Goal: Information Seeking & Learning: Find specific fact

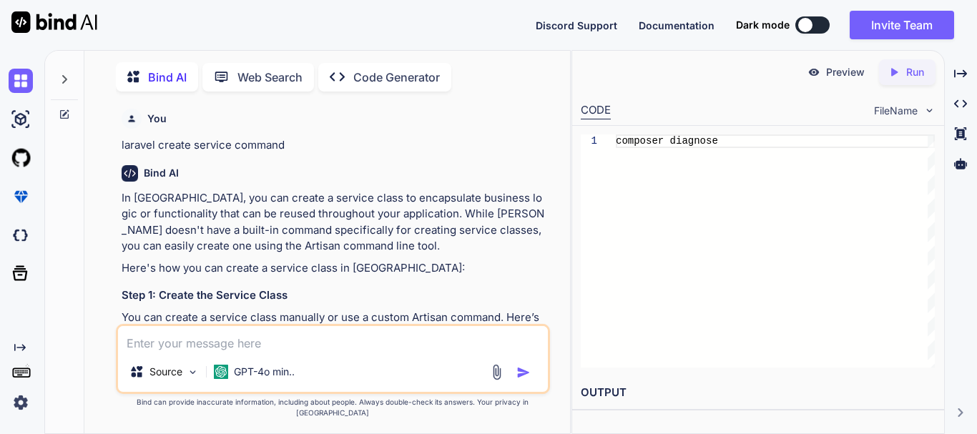
scroll to position [13457, 0]
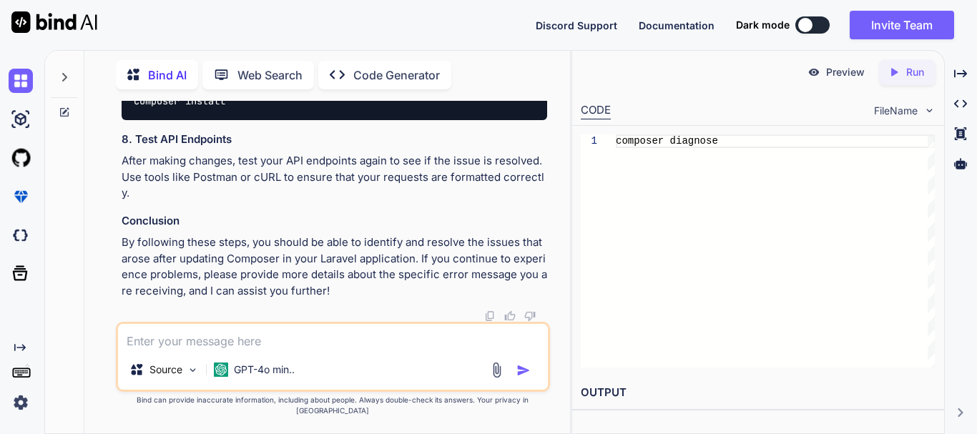
click at [214, 350] on textarea at bounding box center [333, 337] width 430 height 26
paste textarea "**********"
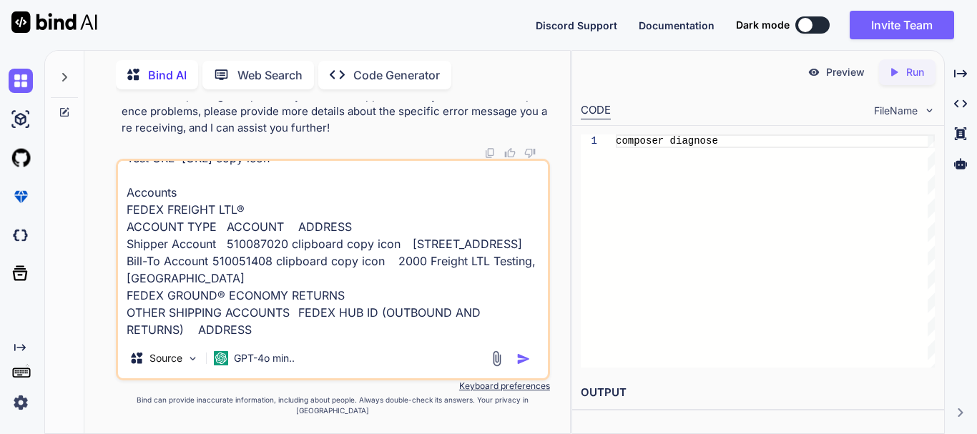
scroll to position [192, 0]
click at [167, 329] on textarea "**********" at bounding box center [333, 249] width 430 height 177
click at [165, 338] on textarea "**********" at bounding box center [333, 249] width 430 height 177
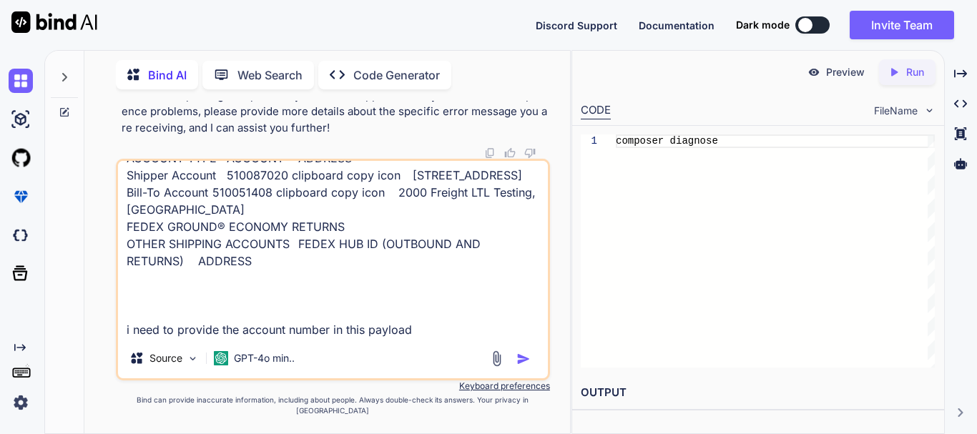
paste textarea "{ "labelResponseOptions": "LABEL", "labelSpecification": { "imageType": "PDF", …"
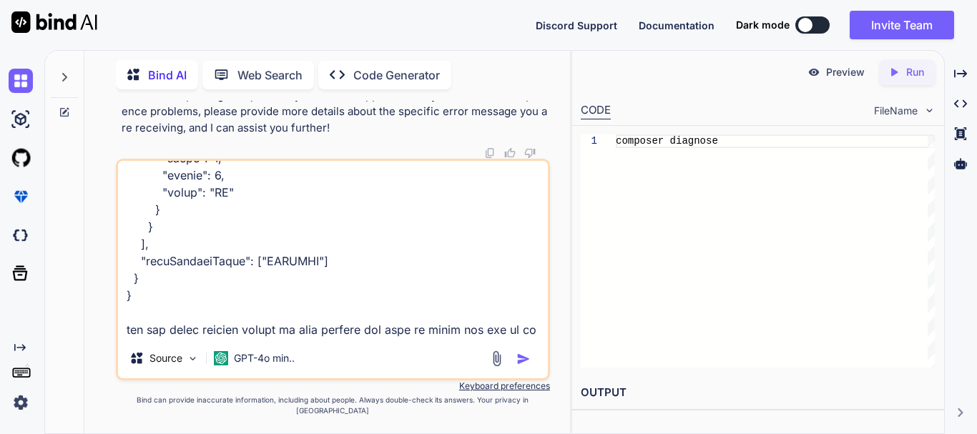
scroll to position [2044, 0]
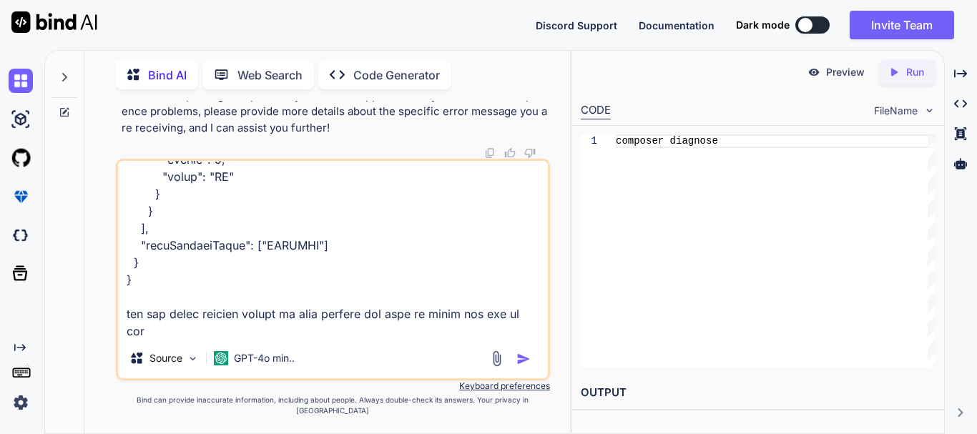
type textarea "**********"
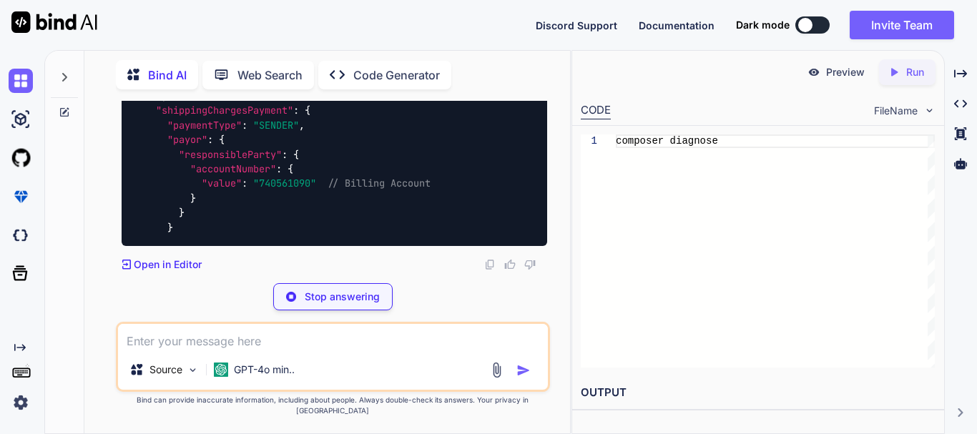
scroll to position [14991, 0]
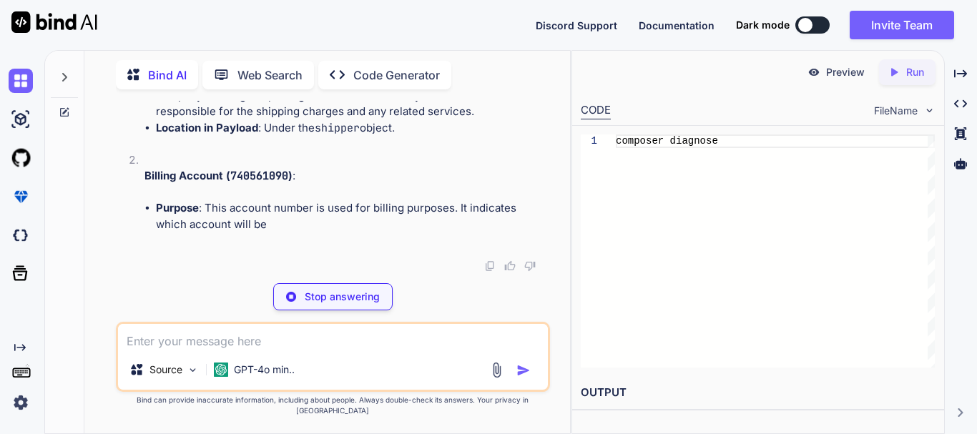
scroll to position [16587, 0]
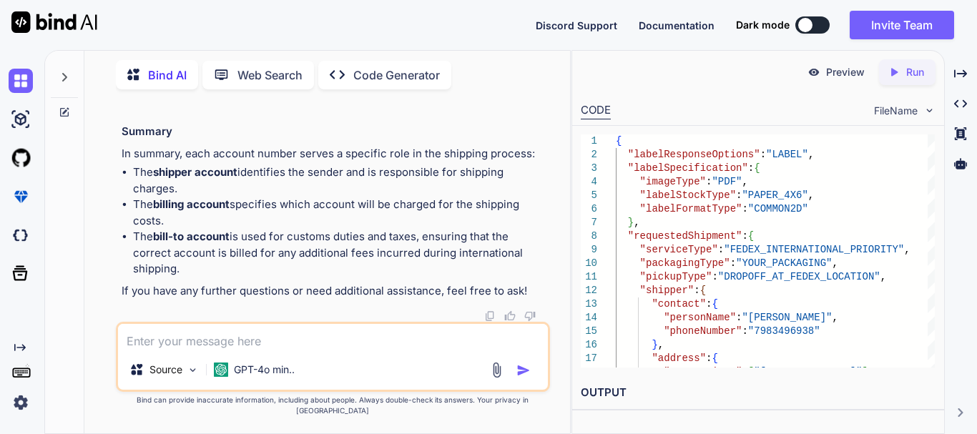
scroll to position [16720, 0]
drag, startPoint x: 317, startPoint y: 287, endPoint x: 144, endPoint y: 166, distance: 211.5
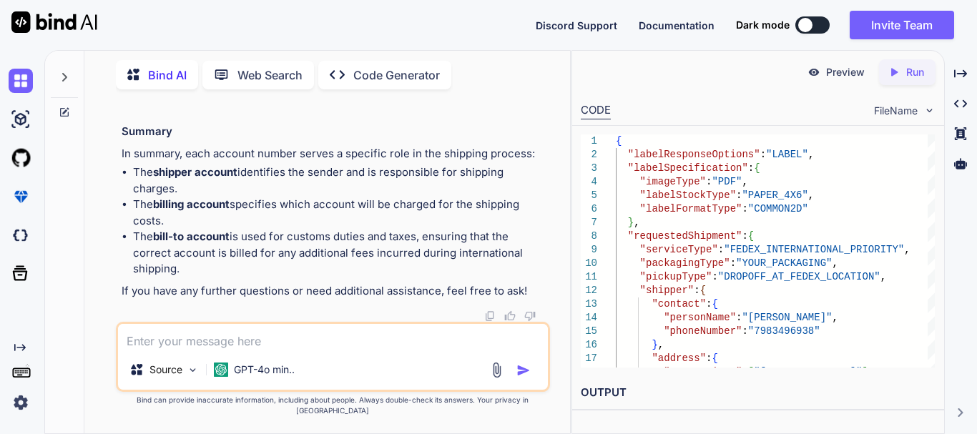
scroll to position [16863, 0]
drag, startPoint x: 493, startPoint y: 244, endPoint x: 169, endPoint y: 169, distance: 332.4
click at [169, 97] on ul "Purpose : This account number is used for customs duties and taxes. It identifi…" at bounding box center [345, 56] width 403 height 81
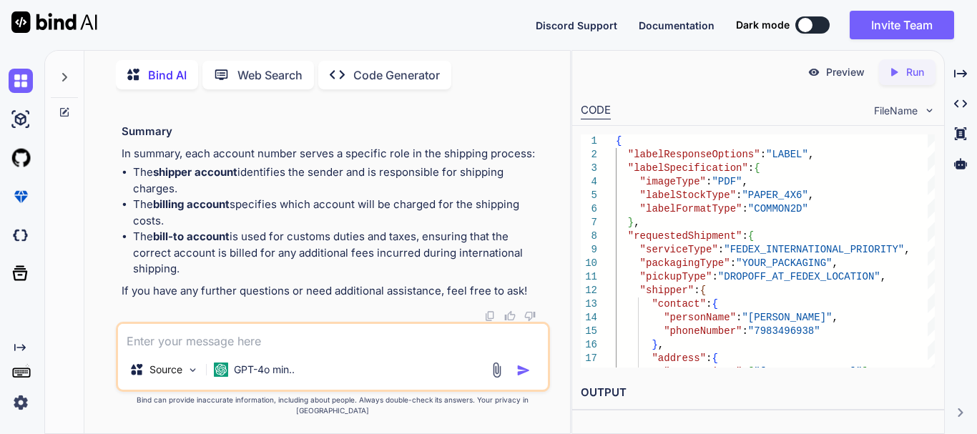
copy div "Explanation of Each Account Number Shipper Account ( 510087020 ) : Purpose : Th…"
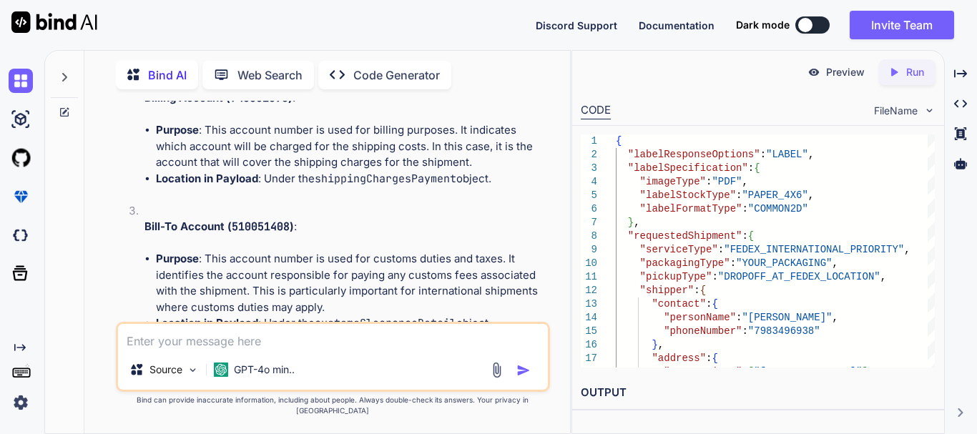
scroll to position [14861, 0]
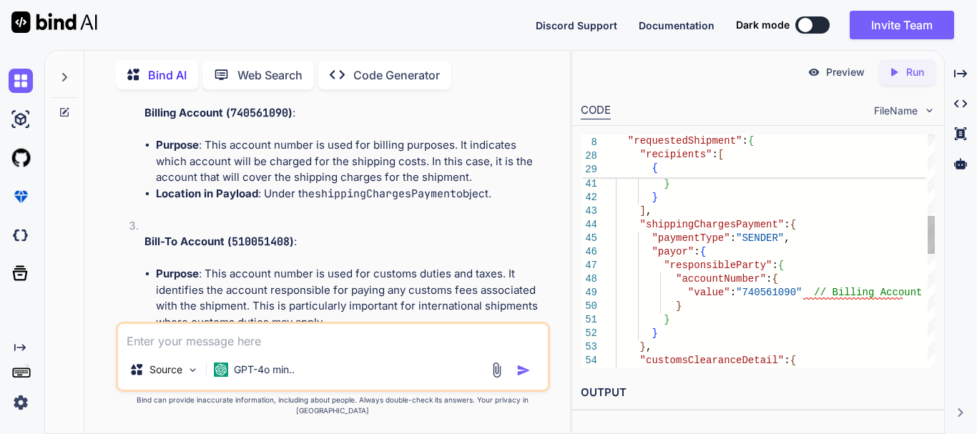
click at [760, 295] on div ""stateOrProvinceCode" : "ON" , "postalCode" : "M5V 2T6" , "countryCode" : "CA" …" at bounding box center [775, 347] width 319 height 1427
click at [698, 221] on div ""stateOrProvinceCode" : "ON" , "postalCode" : "M5V 2T6" , "countryCode" : "CA" …" at bounding box center [775, 347] width 319 height 1427
click at [751, 290] on div ""stateOrProvinceCode" : "ON" , "postalCode" : "M5V 2T6" , "countryCode" : "CA" …" at bounding box center [775, 347] width 319 height 1427
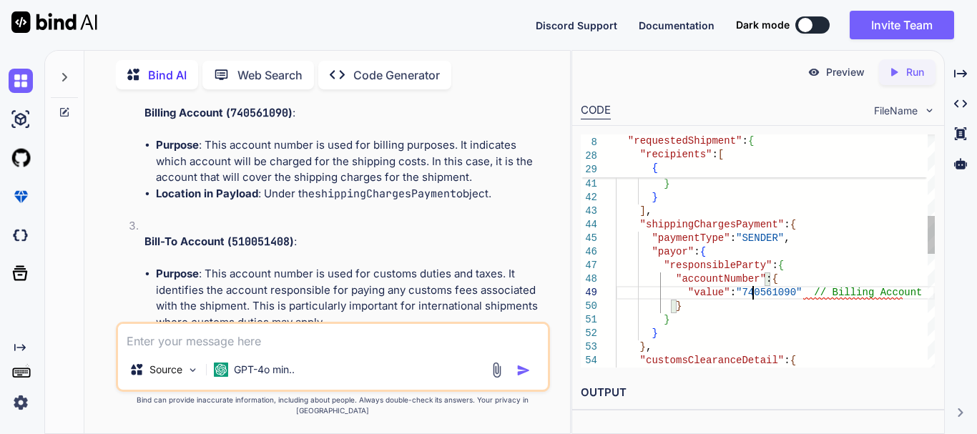
click at [751, 290] on div ""stateOrProvinceCode" : "ON" , "postalCode" : "M5V 2T6" , "countryCode" : "CA" …" at bounding box center [775, 347] width 319 height 1427
